Goal: Task Accomplishment & Management: Use online tool/utility

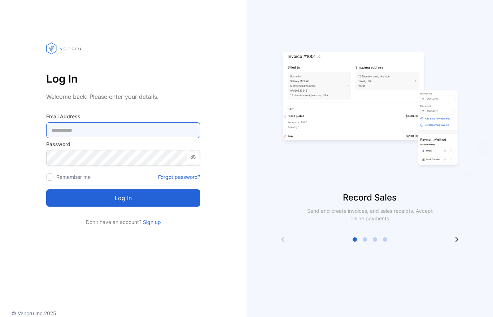
type Address-inputemail "**********"
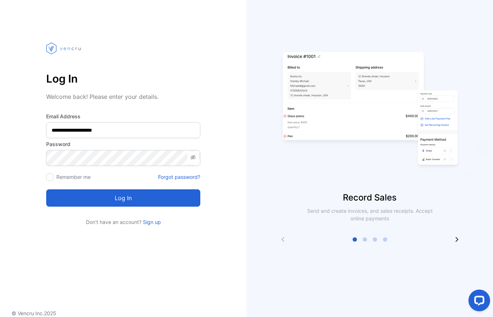
click at [88, 197] on button "Log in" at bounding box center [123, 197] width 154 height 17
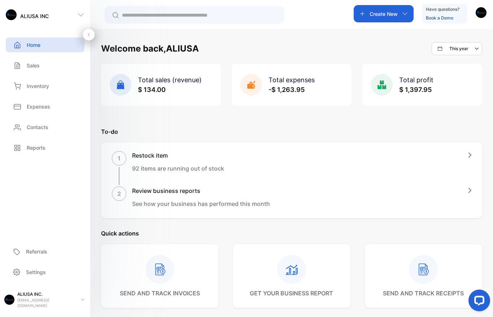
click at [26, 68] on div "Sales" at bounding box center [26, 66] width 28 height 8
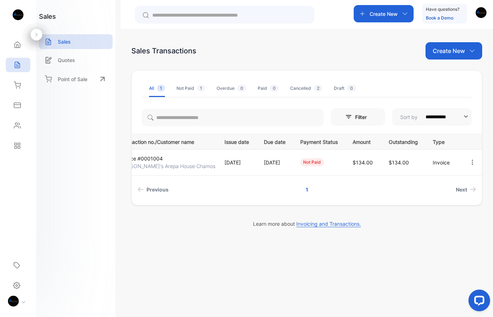
scroll to position [0, 38]
click at [471, 162] on icon "button" at bounding box center [472, 162] width 6 height 6
click at [450, 223] on div "Print" at bounding box center [449, 224] width 73 height 14
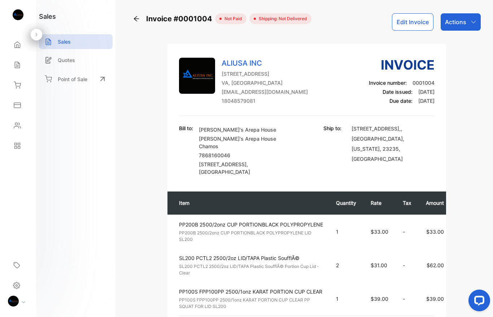
click at [460, 21] on p "Actions" at bounding box center [455, 22] width 21 height 9
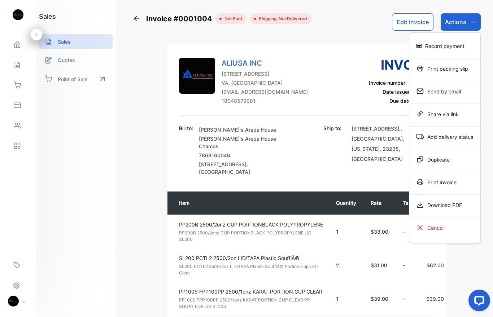
click at [442, 183] on div "Print Invoice" at bounding box center [444, 182] width 71 height 14
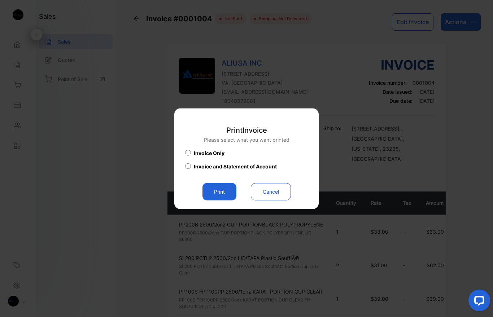
click at [220, 197] on button "Print" at bounding box center [219, 191] width 34 height 17
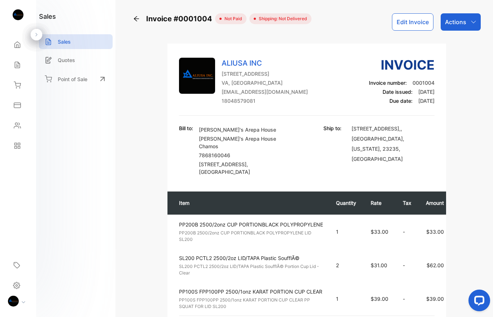
click at [11, 307] on img at bounding box center [13, 301] width 11 height 11
click at [53, 299] on p "Log out" at bounding box center [57, 296] width 15 height 6
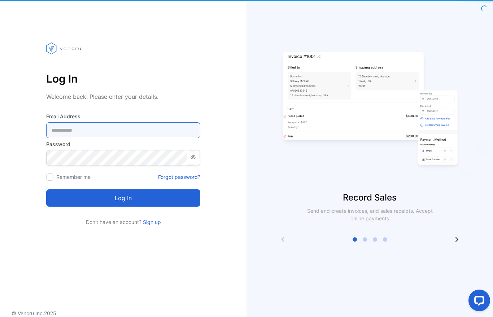
type Address-inputemail "**********"
